Goal: Task Accomplishment & Management: Use online tool/utility

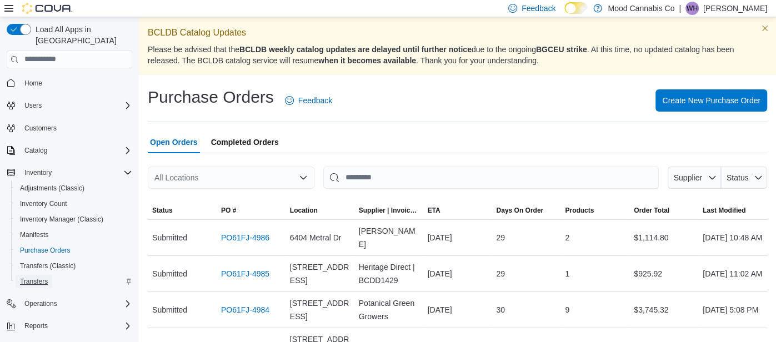
click at [38, 275] on span "Transfers" at bounding box center [34, 281] width 28 height 13
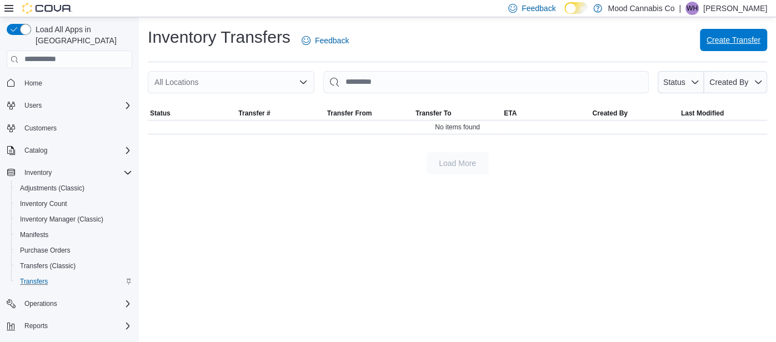
click at [712, 43] on span "Create Transfer" at bounding box center [734, 39] width 54 height 11
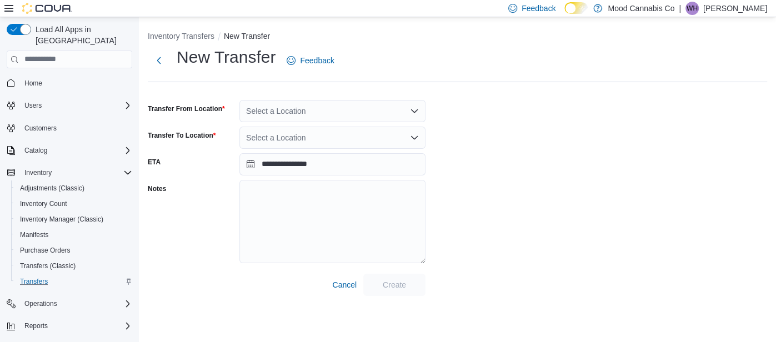
click at [374, 116] on div "Select a Location" at bounding box center [333, 111] width 186 height 22
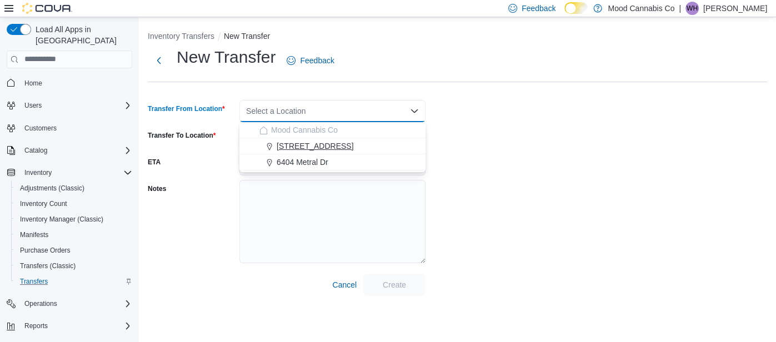
click at [320, 147] on span "[STREET_ADDRESS]" at bounding box center [315, 146] width 77 height 11
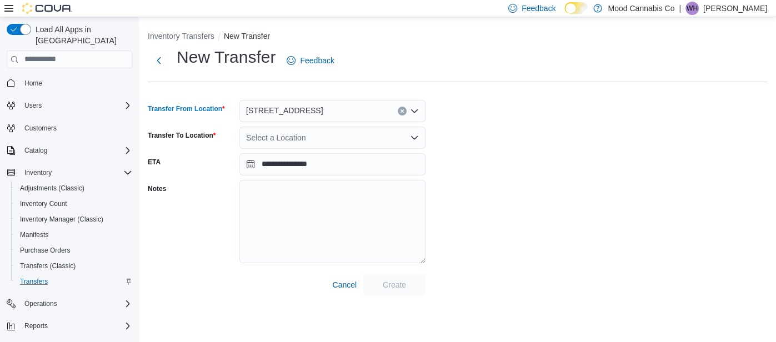
click at [348, 134] on div "Select a Location" at bounding box center [333, 138] width 186 height 22
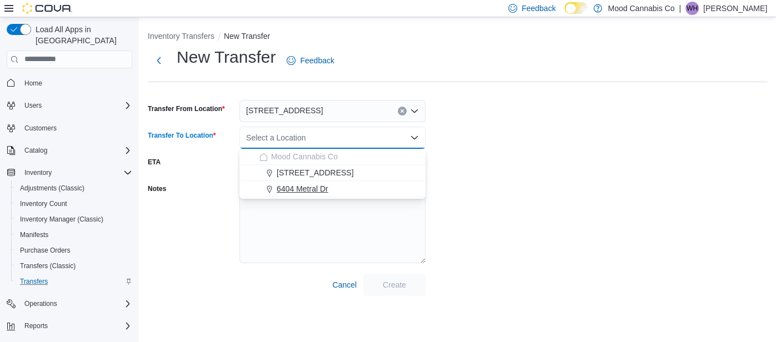
click at [321, 193] on span "6404 Metral Dr" at bounding box center [303, 188] width 52 height 11
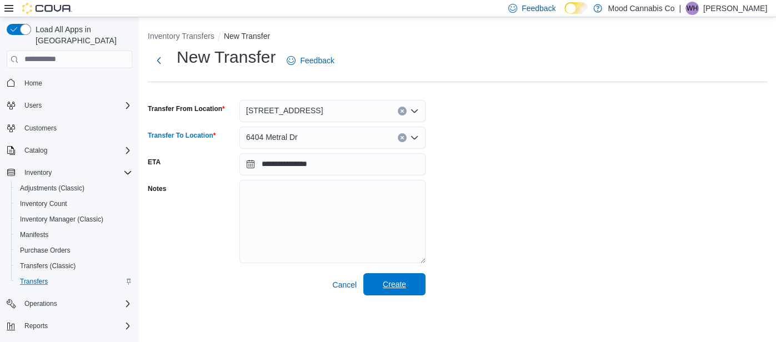
click at [405, 288] on span "Create" at bounding box center [394, 284] width 23 height 11
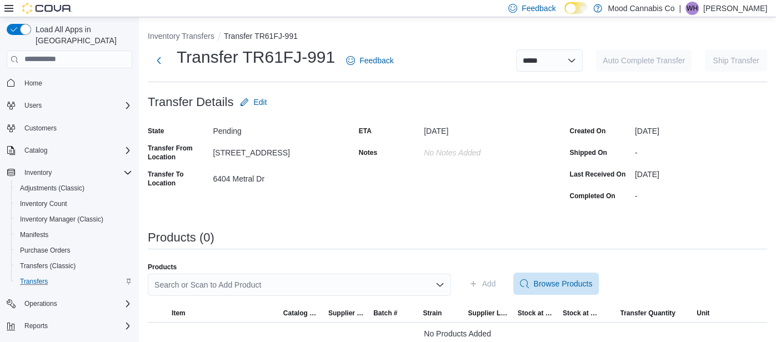
click at [418, 292] on div "Search or Scan to Add Product" at bounding box center [299, 285] width 303 height 22
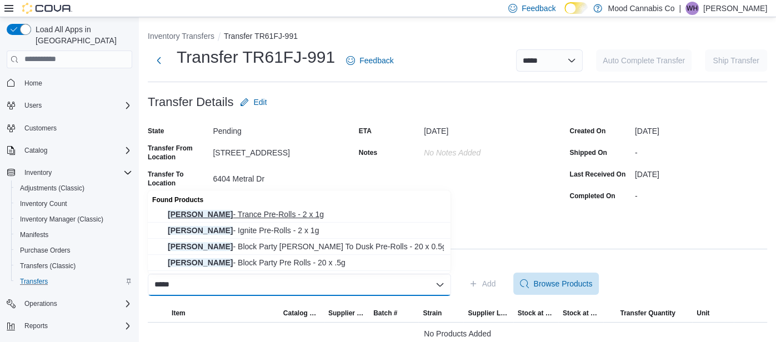
type input "*****"
click at [253, 217] on span "[PERSON_NAME] - Trance Pre-Rolls - 2 x 1g" at bounding box center [306, 214] width 276 height 11
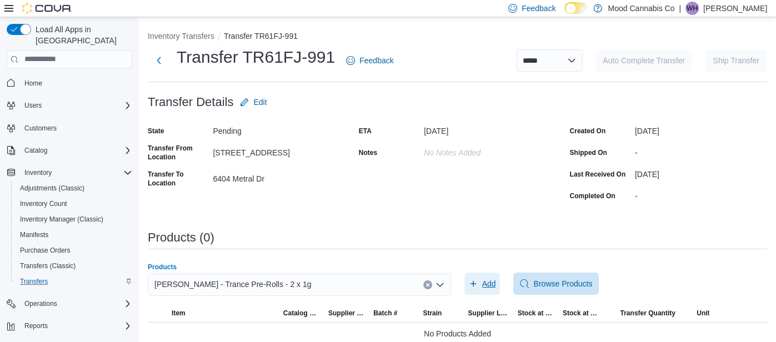
click at [486, 278] on span "Add" at bounding box center [482, 284] width 27 height 22
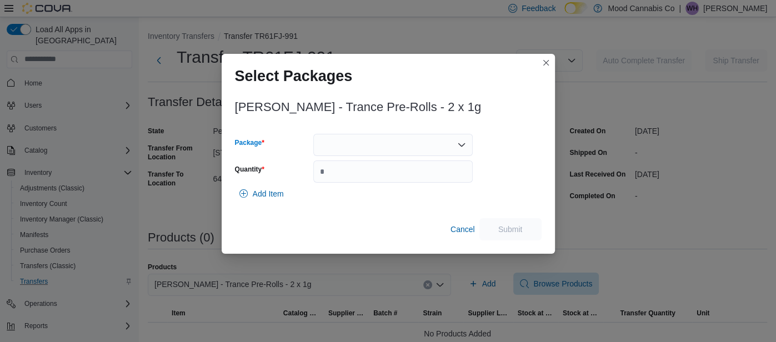
click at [405, 147] on div at bounding box center [393, 145] width 160 height 22
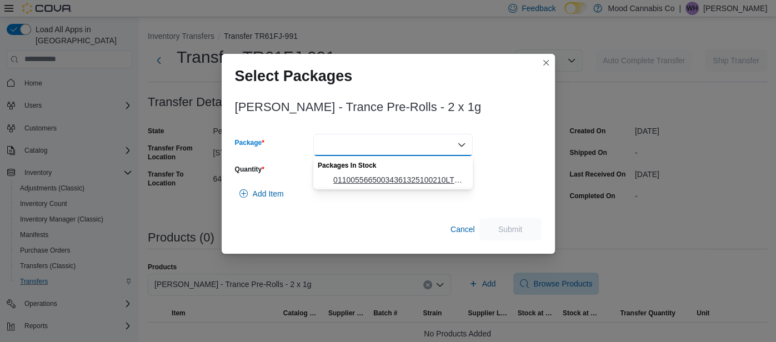
click at [384, 182] on span "01100556650034361325100210LT001856" at bounding box center [399, 180] width 133 height 11
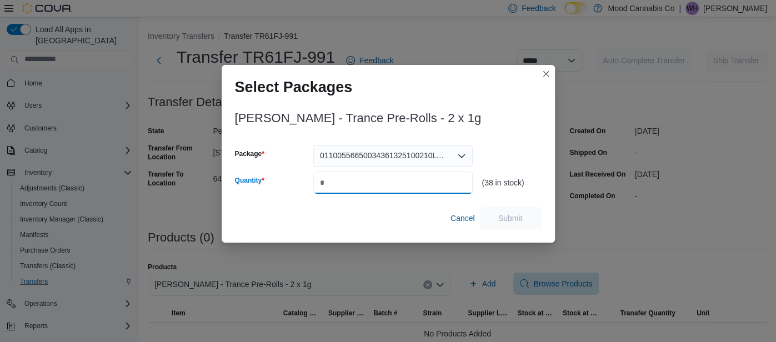
click at [387, 182] on input "Quantity" at bounding box center [393, 183] width 160 height 22
type input "**"
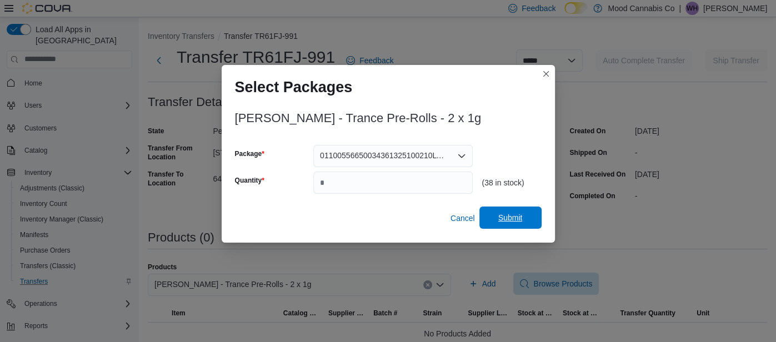
click at [494, 212] on span "Submit" at bounding box center [510, 218] width 49 height 22
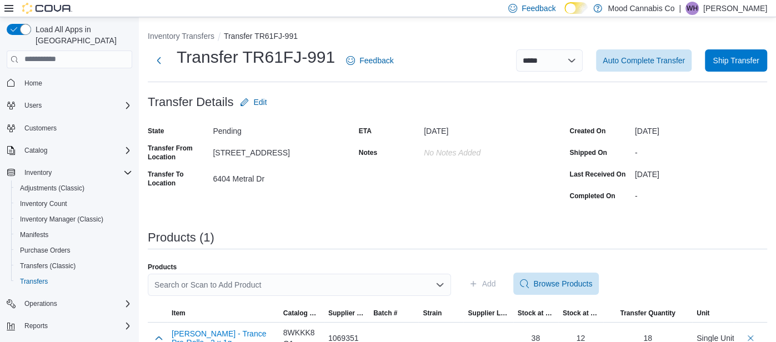
scroll to position [20, 0]
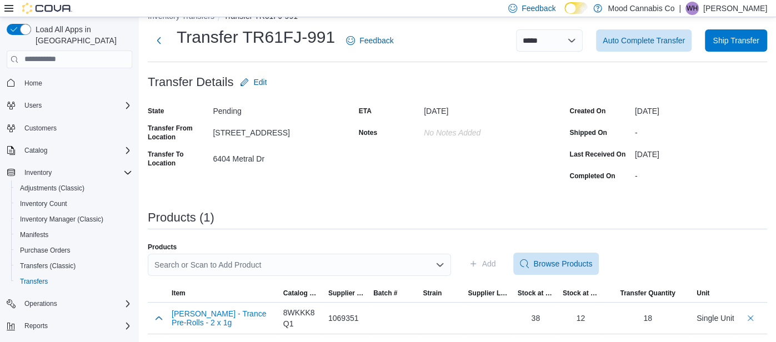
click at [295, 261] on div "Search or Scan to Add Product" at bounding box center [299, 265] width 303 height 22
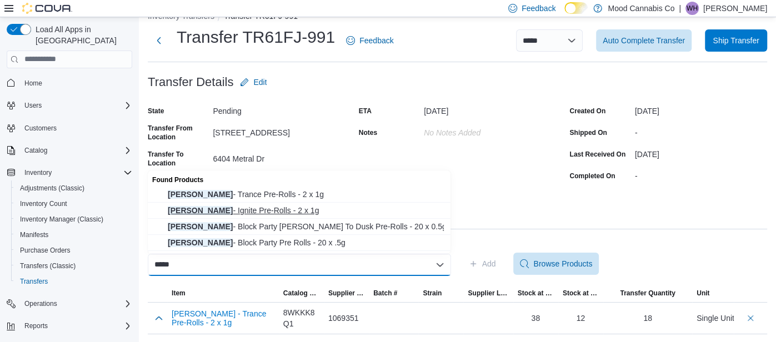
type input "*****"
click at [243, 211] on span "Trygg - Ignite Pre-Rolls - 2 x 1g" at bounding box center [306, 210] width 276 height 11
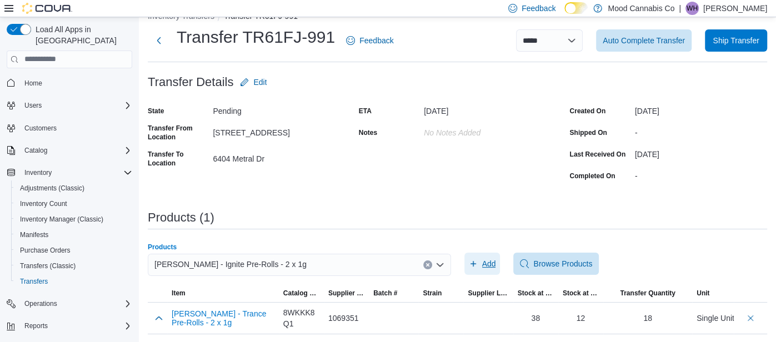
click at [495, 272] on span "Add" at bounding box center [482, 264] width 27 height 22
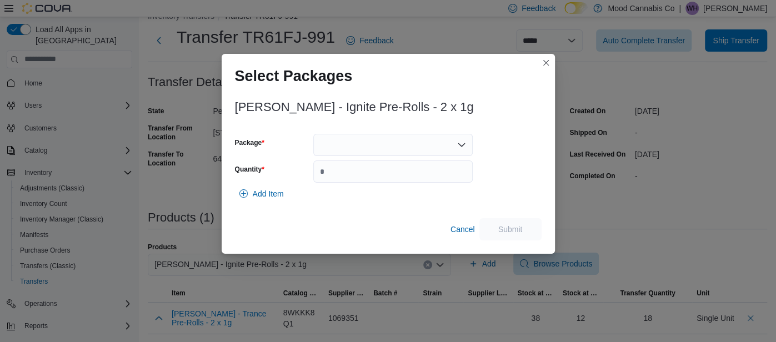
click at [376, 141] on div at bounding box center [393, 145] width 160 height 22
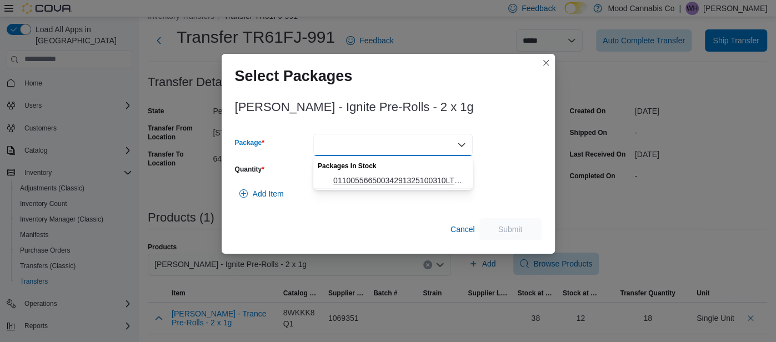
click at [389, 180] on span "01100556650034291325100310LT001860" at bounding box center [399, 180] width 133 height 11
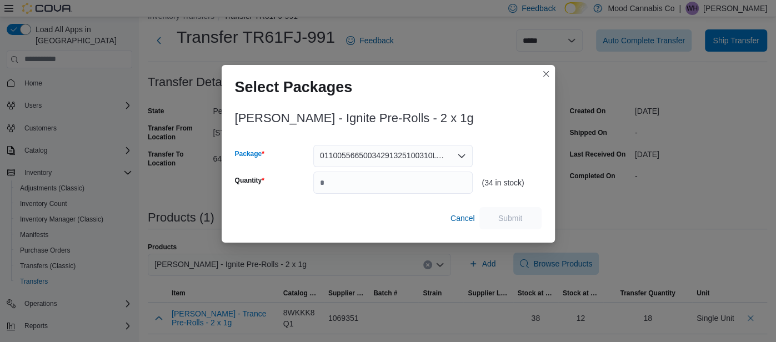
click at [399, 160] on span "01100556650034291325100310LT001860" at bounding box center [383, 155] width 126 height 13
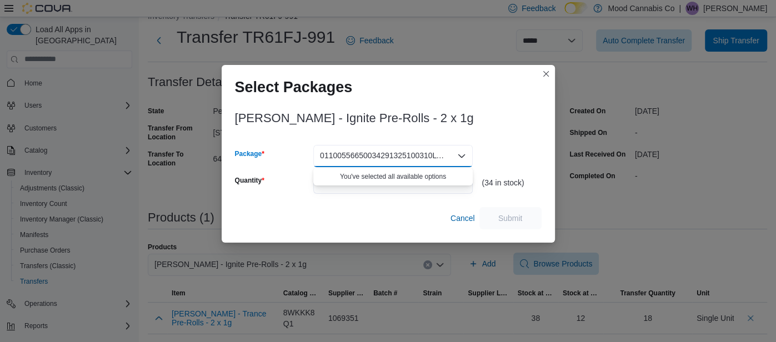
click at [529, 134] on div "Trygg - Ignite Pre-Rolls - 2 x 1g Package 01100556650034291325100310LT001860 Co…" at bounding box center [388, 167] width 307 height 124
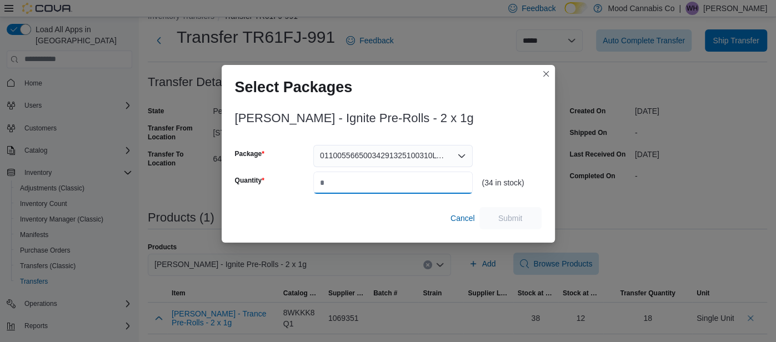
click at [350, 185] on input "Quantity" at bounding box center [393, 183] width 160 height 22
type input "**"
click at [489, 223] on span "Submit" at bounding box center [510, 218] width 49 height 22
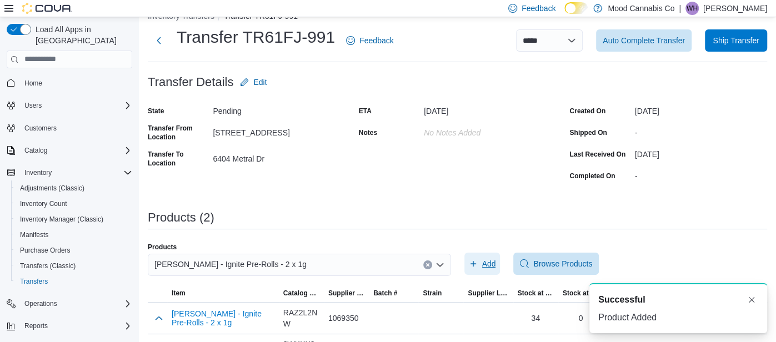
scroll to position [52, 0]
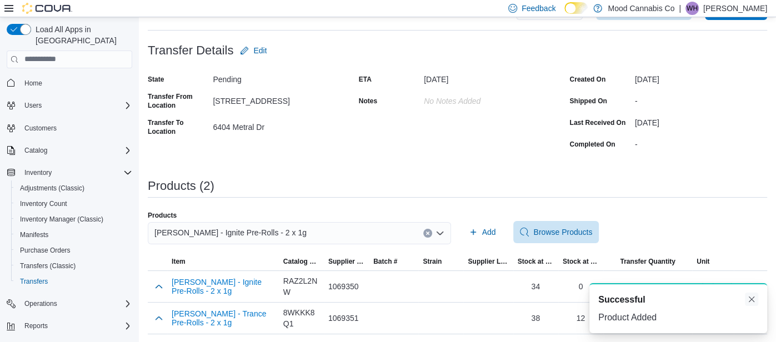
click at [757, 299] on button "Dismiss toast" at bounding box center [751, 299] width 13 height 13
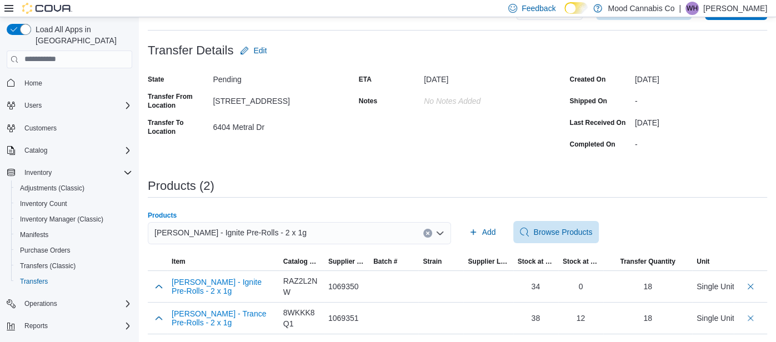
click at [424, 231] on button "Clear input" at bounding box center [427, 233] width 9 height 9
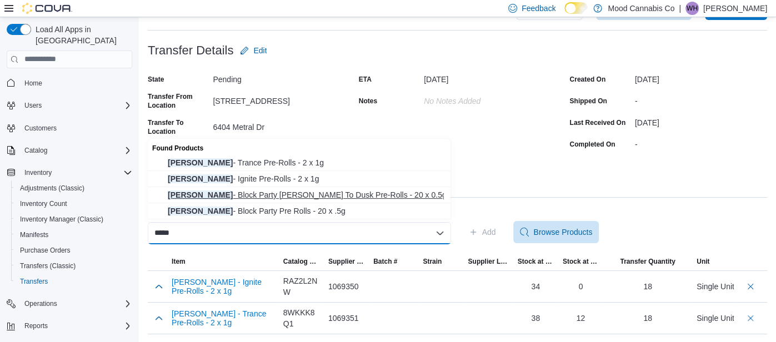
type input "*****"
click at [343, 192] on span "Trygg - Block Party Dawn To Dusk Pre-Rolls - 20 x 0.5g" at bounding box center [306, 195] width 276 height 11
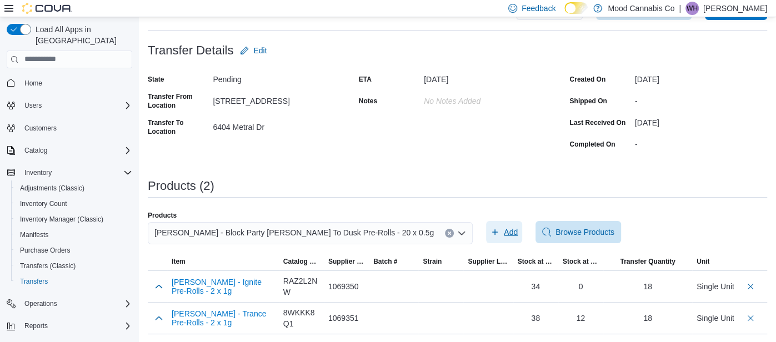
click at [504, 231] on span "Add" at bounding box center [511, 232] width 14 height 11
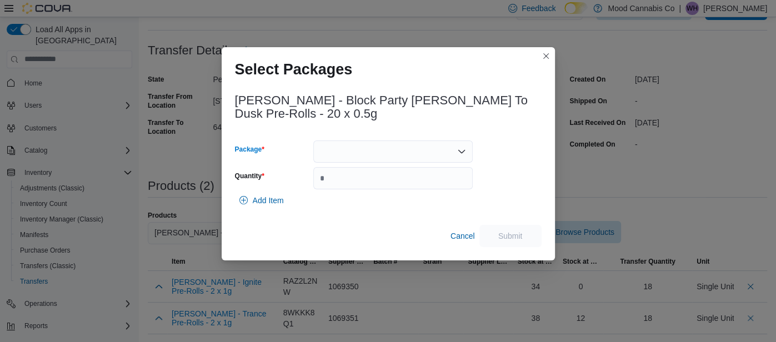
click at [362, 141] on div at bounding box center [393, 152] width 160 height 22
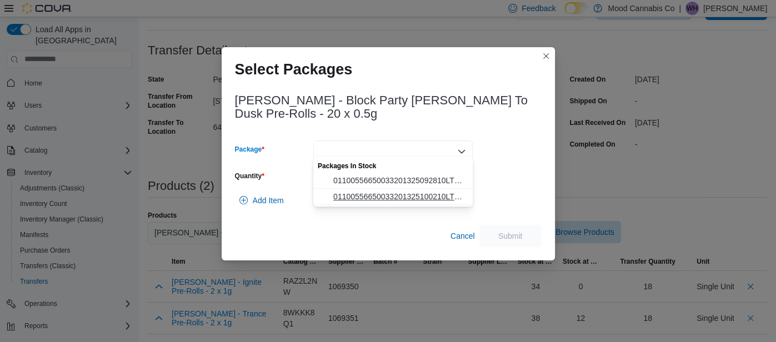
click at [368, 193] on span "01100556650033201325100210LT001851" at bounding box center [399, 196] width 133 height 11
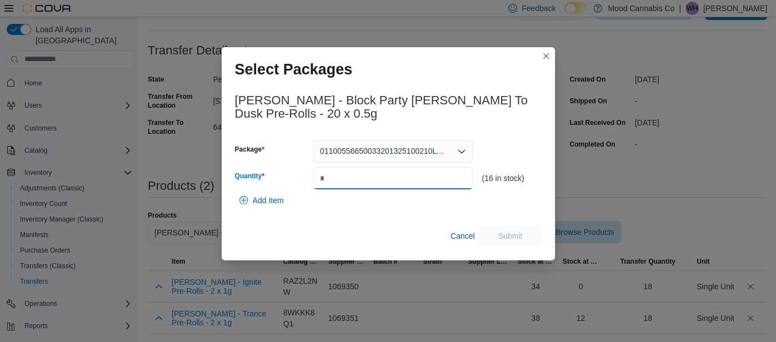
click at [380, 172] on input "Quantity" at bounding box center [393, 178] width 160 height 22
type input "*"
click at [524, 236] on span "Submit" at bounding box center [510, 236] width 49 height 22
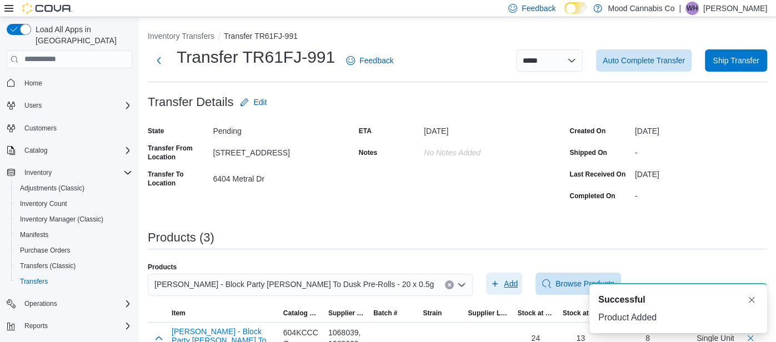
scroll to position [83, 0]
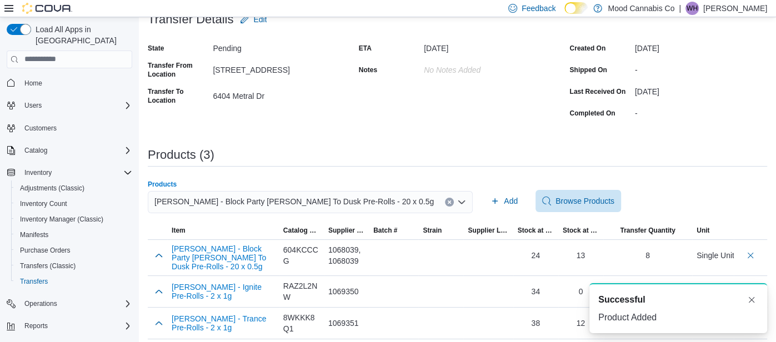
click at [403, 200] on div "Trygg - Block Party Dawn To Dusk Pre-Rolls - 20 x 0.5g" at bounding box center [310, 202] width 325 height 22
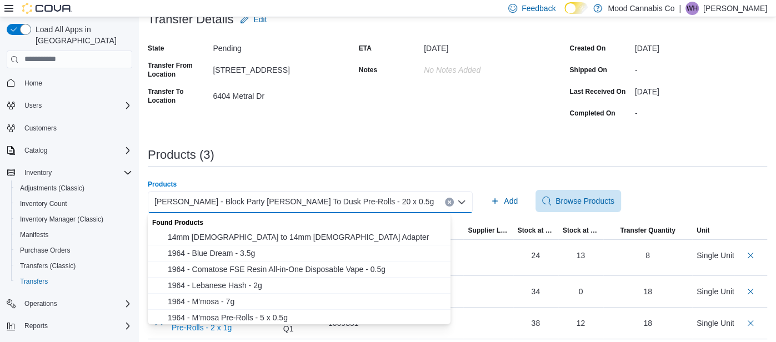
click at [447, 201] on icon "Clear input" at bounding box center [449, 202] width 4 height 4
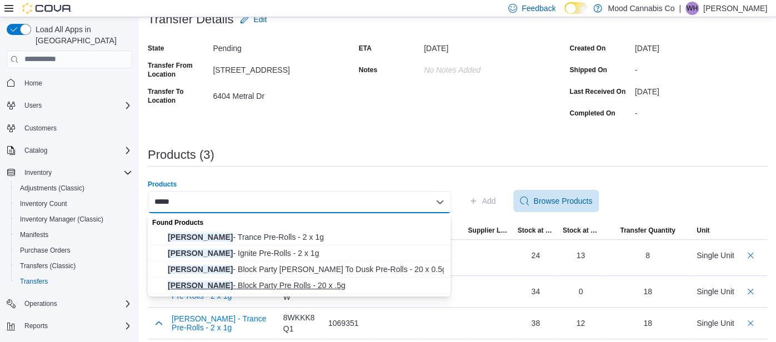
type input "*****"
click at [299, 290] on span "Trygg - Block Party Pre Rolls - 20 x .5g" at bounding box center [306, 285] width 276 height 11
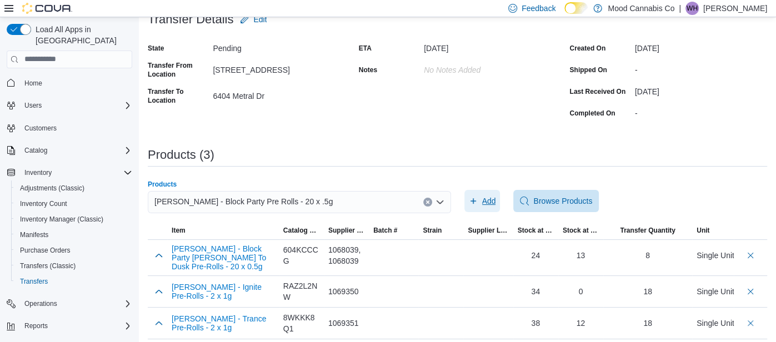
click at [489, 207] on span "Add" at bounding box center [482, 201] width 27 height 22
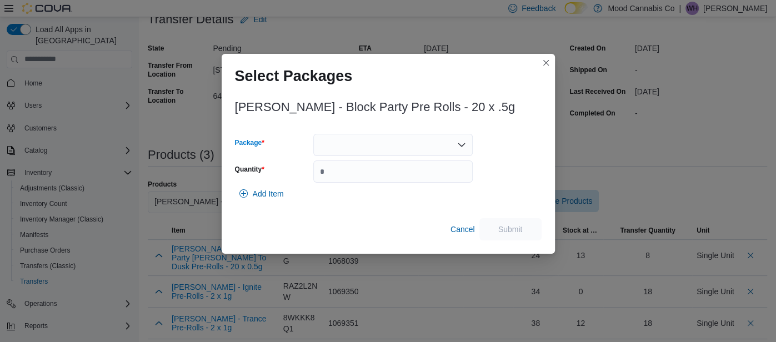
click at [396, 149] on div at bounding box center [393, 145] width 160 height 22
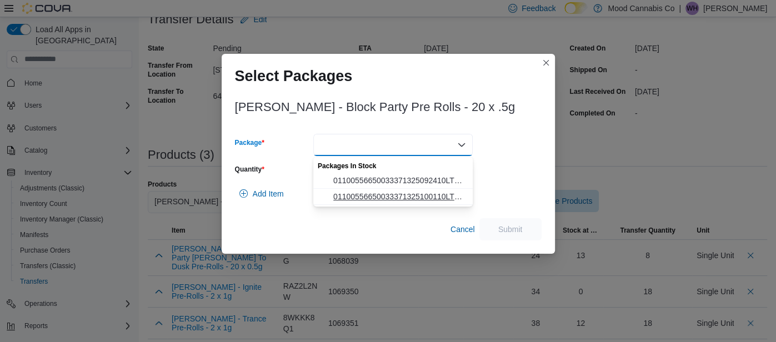
click at [401, 197] on span "01100556650033371325100110LT001849" at bounding box center [399, 196] width 133 height 11
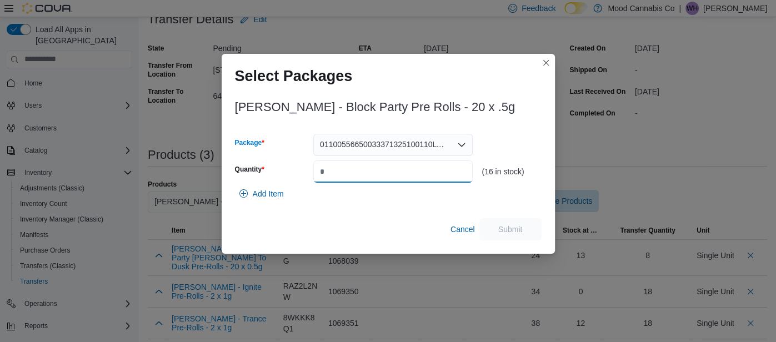
click at [412, 170] on input "Quantity" at bounding box center [393, 172] width 160 height 22
type input "*"
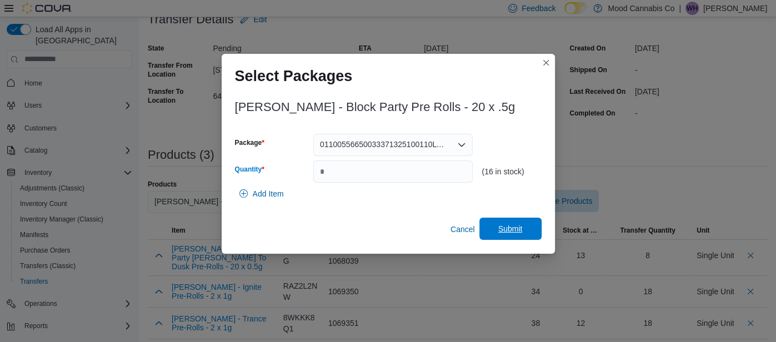
click at [517, 221] on span "Submit" at bounding box center [510, 229] width 49 height 22
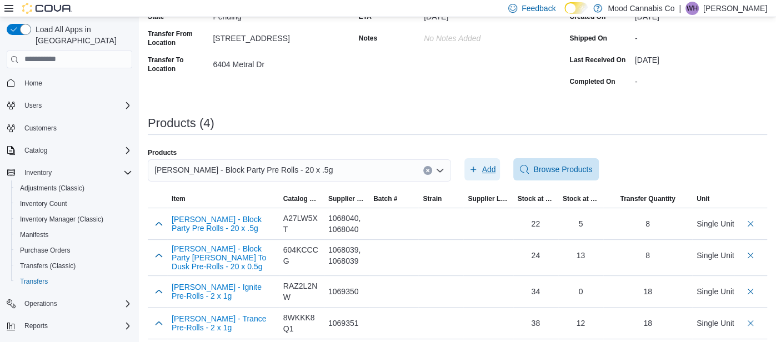
scroll to position [0, 0]
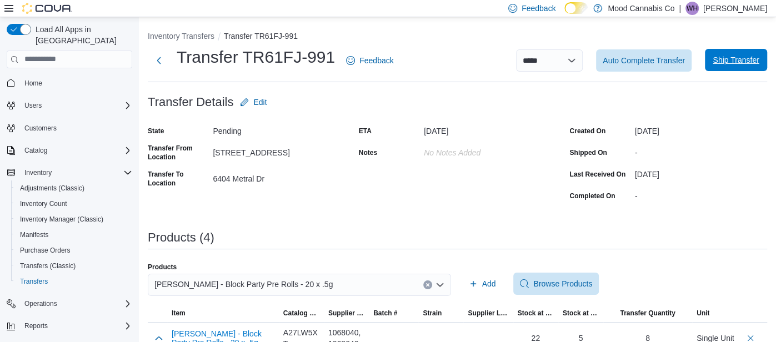
click at [737, 64] on span "Ship Transfer" at bounding box center [736, 59] width 46 height 11
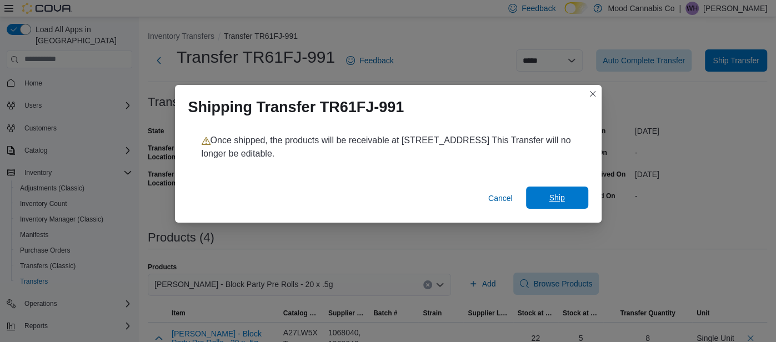
click at [556, 196] on span "Ship" at bounding box center [557, 197] width 16 height 11
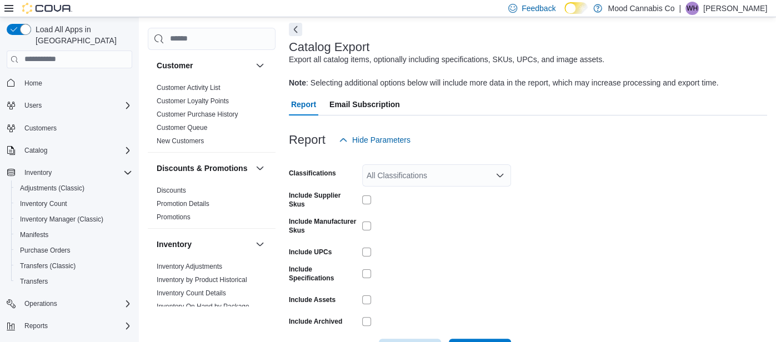
scroll to position [464, 0]
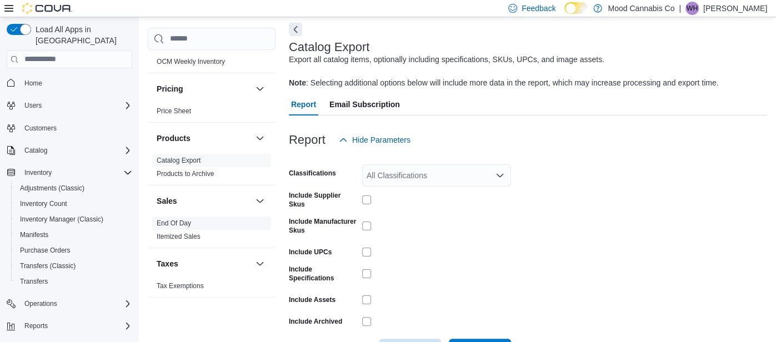
click at [215, 218] on span "End Of Day" at bounding box center [211, 223] width 119 height 13
click at [177, 222] on link "End Of Day" at bounding box center [174, 224] width 34 height 8
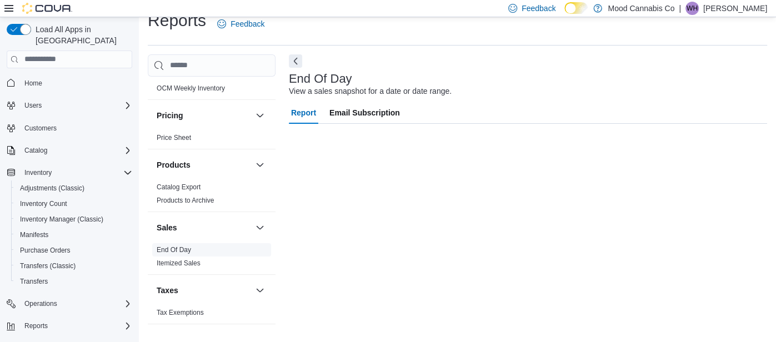
scroll to position [16, 0]
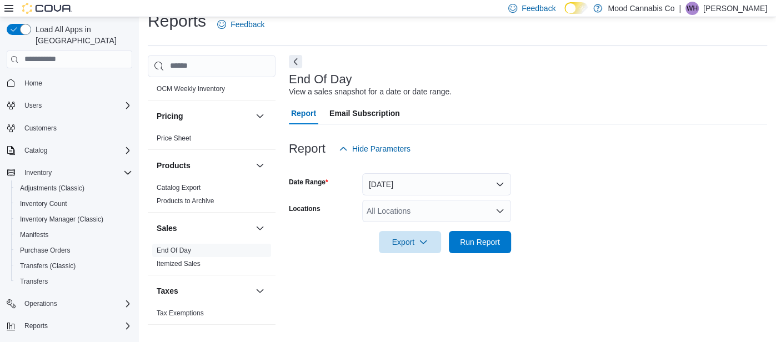
click at [462, 208] on div "All Locations" at bounding box center [436, 211] width 149 height 22
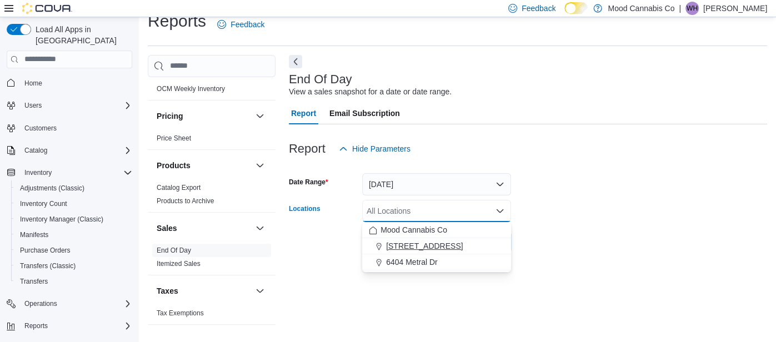
click at [466, 243] on div "[STREET_ADDRESS]" at bounding box center [437, 246] width 136 height 11
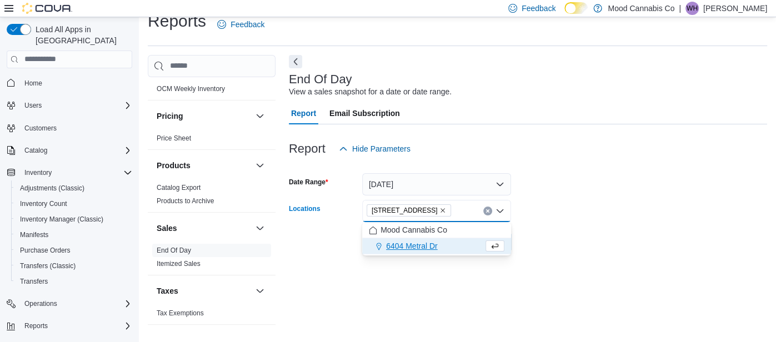
click at [466, 266] on div at bounding box center [528, 259] width 479 height 13
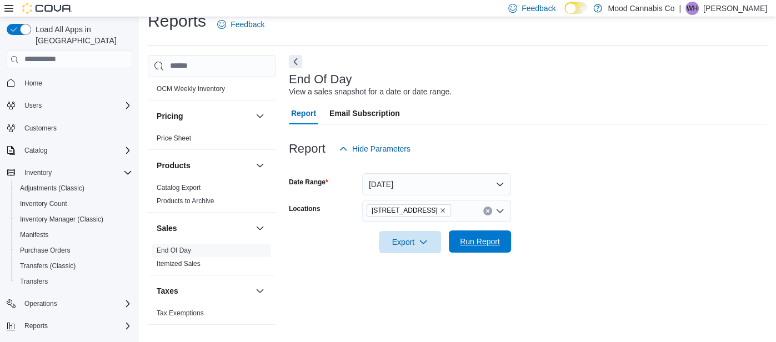
click at [479, 239] on span "Run Report" at bounding box center [480, 241] width 40 height 11
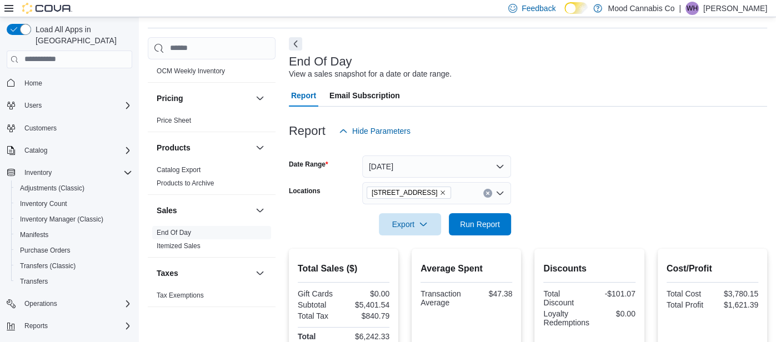
scroll to position [34, 0]
click at [486, 195] on button "Clear input" at bounding box center [488, 192] width 9 height 9
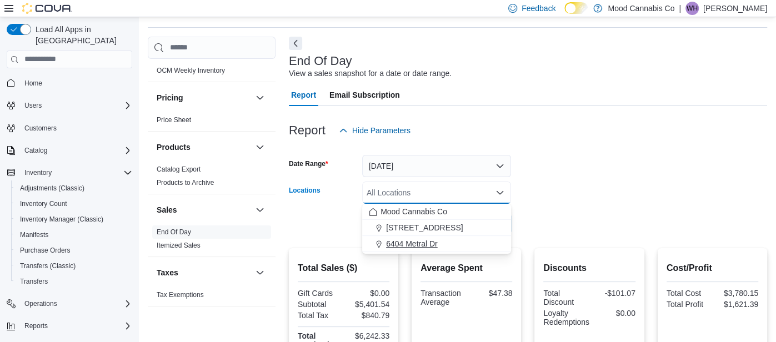
click at [481, 243] on div "6404 Metral Dr" at bounding box center [437, 243] width 136 height 11
click at [481, 243] on div at bounding box center [528, 241] width 479 height 13
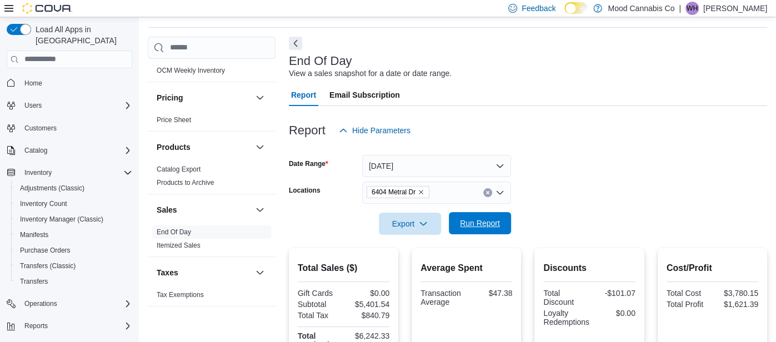
click at [477, 216] on span "Run Report" at bounding box center [480, 223] width 49 height 22
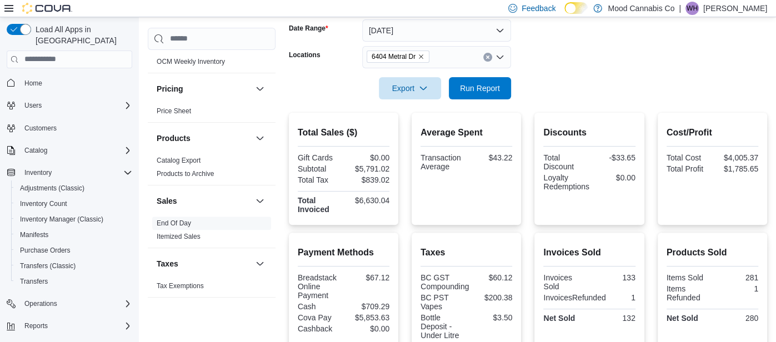
scroll to position [171, 0]
click at [489, 58] on icon "Clear input" at bounding box center [488, 56] width 4 height 4
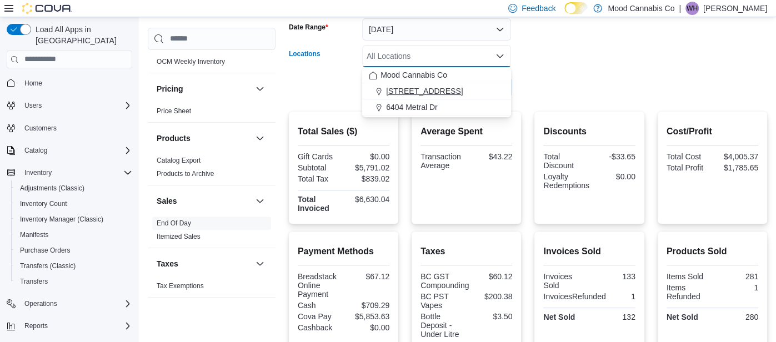
click at [478, 97] on button "[STREET_ADDRESS]" at bounding box center [436, 91] width 149 height 16
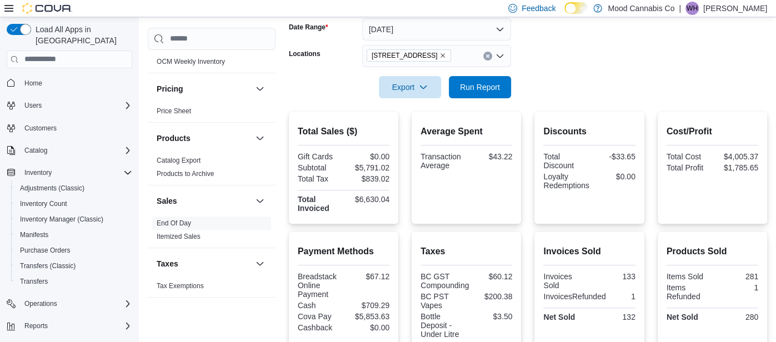
click at [480, 106] on div at bounding box center [528, 104] width 479 height 13
click at [477, 95] on span "Run Report" at bounding box center [480, 87] width 49 height 22
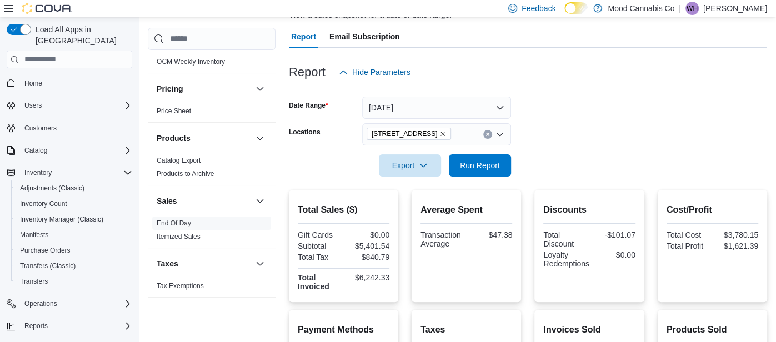
scroll to position [88, 0]
